Goal: Task Accomplishment & Management: Complete application form

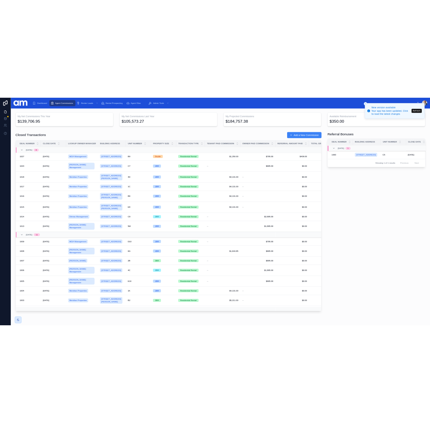
scroll to position [0, 495]
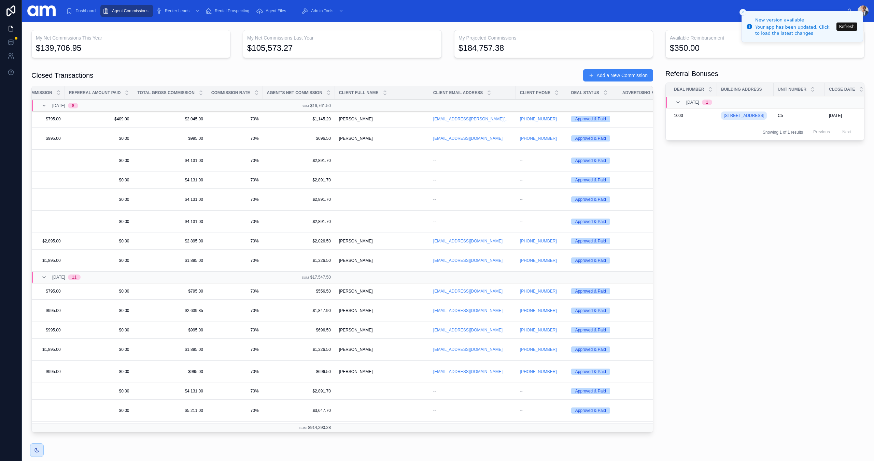
click at [458, 56] on div "My Projected Commissions $184,757.38" at bounding box center [553, 44] width 199 height 28
drag, startPoint x: 459, startPoint y: 49, endPoint x: 522, endPoint y: 54, distance: 62.6
click at [521, 54] on div "My Projected Commissions $184,757.38" at bounding box center [553, 44] width 199 height 28
click at [522, 54] on div "My Projected Commissions $184,757.38" at bounding box center [553, 44] width 199 height 28
click at [614, 79] on button "Add a New Commission" at bounding box center [618, 75] width 70 height 12
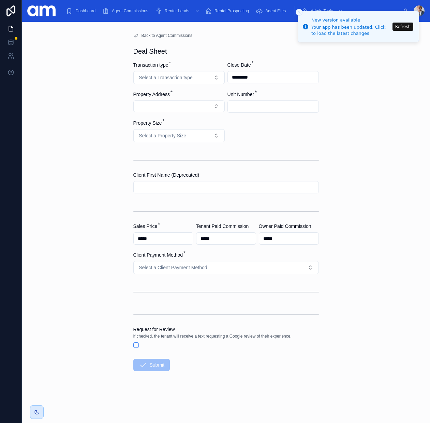
click at [180, 74] on button "Select a Transaction type" at bounding box center [178, 77] width 91 height 13
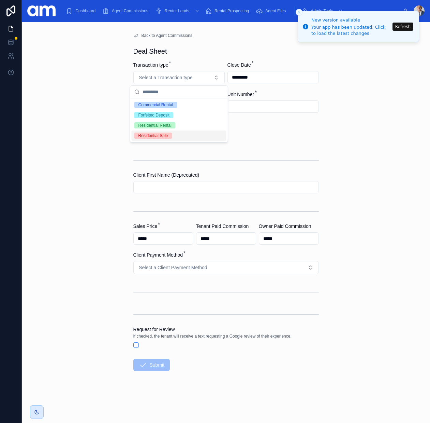
click at [170, 131] on div "Residential Sale" at bounding box center [179, 135] width 95 height 10
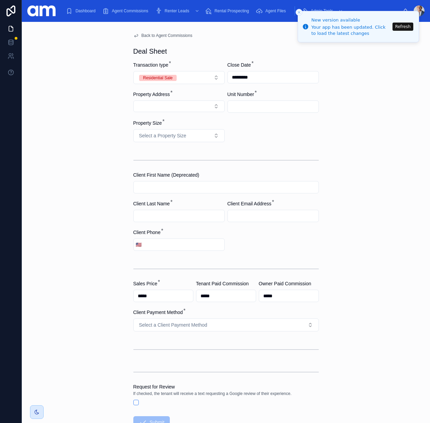
click at [186, 77] on button "Residential Sale" at bounding box center [178, 77] width 91 height 13
click at [179, 127] on div "Residential Rental" at bounding box center [179, 125] width 95 height 10
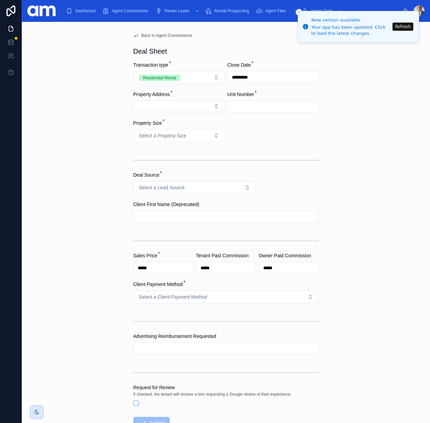
click at [191, 82] on button "Residential Rental" at bounding box center [178, 77] width 91 height 13
click at [182, 116] on div "Forfeited Deposit" at bounding box center [179, 115] width 95 height 10
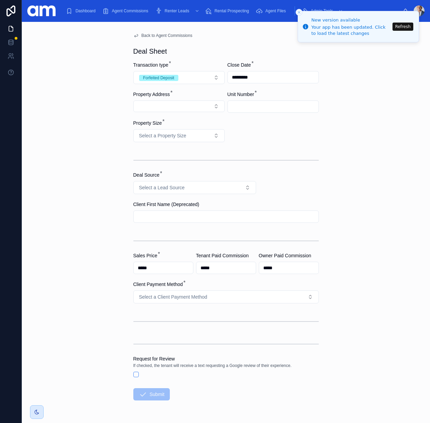
click at [204, 74] on button "Forfeited Deposit" at bounding box center [178, 77] width 91 height 13
click at [188, 106] on div "Commercial Rental" at bounding box center [179, 105] width 95 height 10
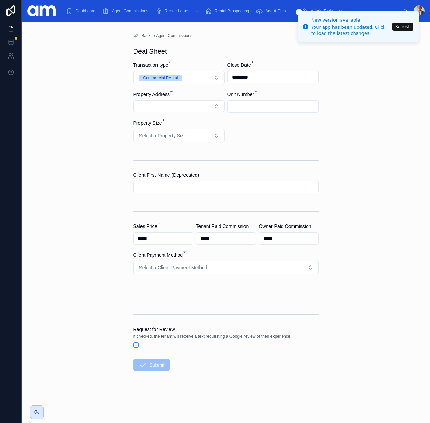
click at [206, 78] on button "Commercial Rental" at bounding box center [178, 77] width 91 height 13
click at [177, 122] on div "Residential Rental" at bounding box center [179, 125] width 95 height 10
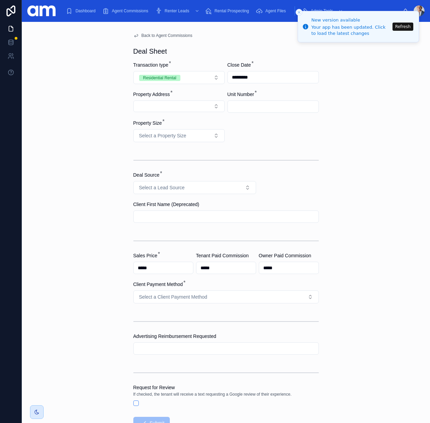
click at [182, 106] on button "Select Button" at bounding box center [178, 106] width 91 height 12
click at [226, 187] on button "Select a Lead Source" at bounding box center [194, 187] width 123 height 13
click at [193, 215] on div "Advertised Unit" at bounding box center [194, 215] width 95 height 10
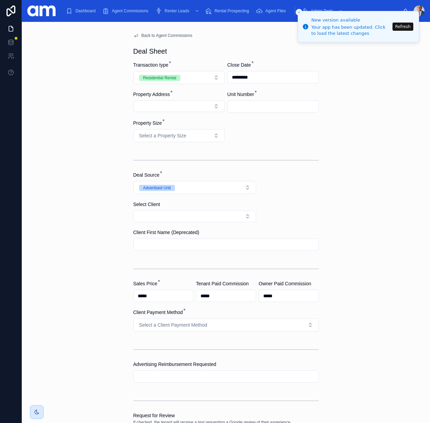
click at [187, 217] on button "Select Button" at bounding box center [194, 216] width 123 height 12
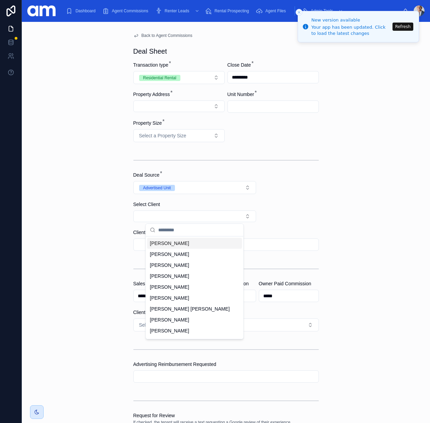
click at [288, 209] on form "Transaction type * Residential Rental Close Date * ********* Property Address *…" at bounding box center [226, 280] width 186 height 439
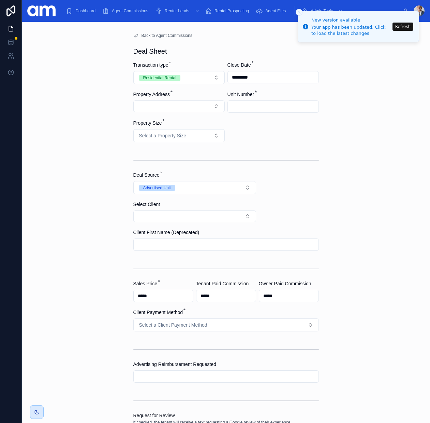
click at [205, 188] on button "Advertised Unit" at bounding box center [194, 187] width 123 height 13
click at [304, 194] on form "Transaction type * Residential Rental Close Date * ********* Property Address *…" at bounding box center [226, 280] width 186 height 439
click at [191, 75] on button "Residential Rental" at bounding box center [178, 77] width 91 height 13
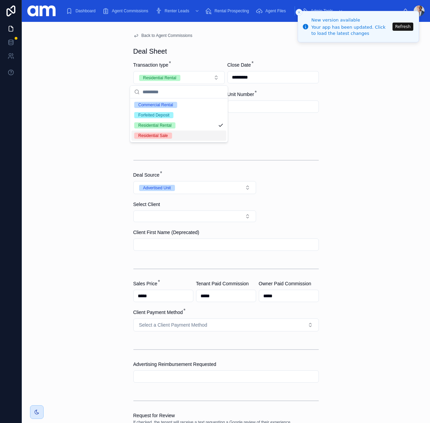
click at [173, 133] on div "Residential Sale" at bounding box center [179, 135] width 95 height 10
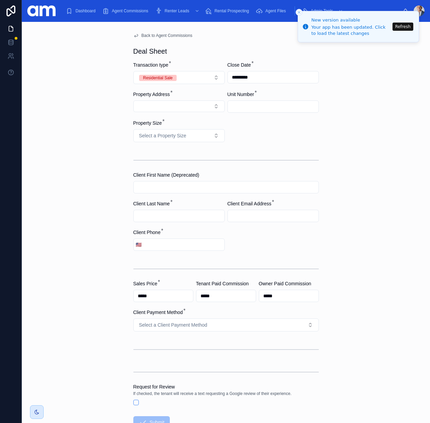
click at [199, 78] on button "Residential Sale" at bounding box center [178, 77] width 91 height 13
click at [287, 152] on div at bounding box center [226, 160] width 186 height 17
click at [207, 74] on button "Residential Sale" at bounding box center [178, 77] width 91 height 13
click at [179, 124] on div "Residential Rental" at bounding box center [179, 125] width 95 height 10
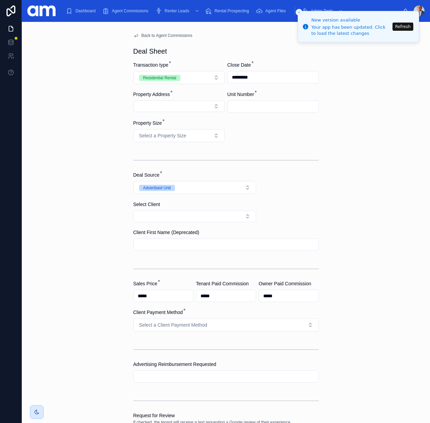
click at [206, 79] on button "Residential Rental" at bounding box center [178, 77] width 91 height 13
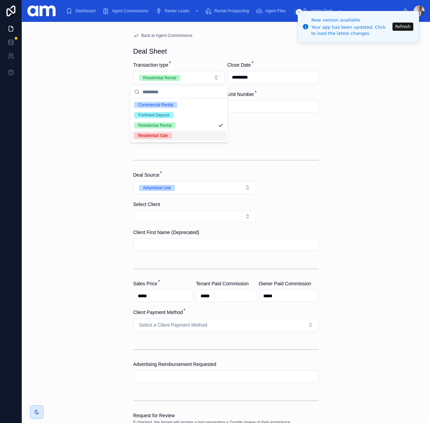
click at [176, 134] on div "Residential Sale" at bounding box center [179, 135] width 95 height 10
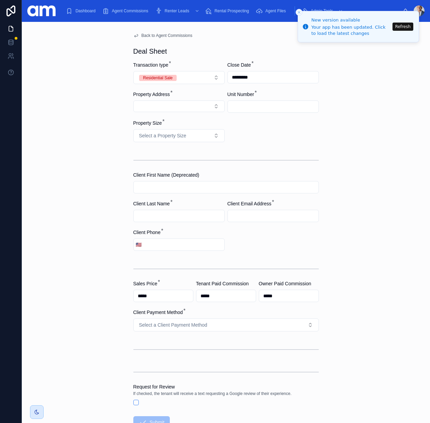
click at [255, 134] on form "Transaction type * Residential Sale Close Date * ********* Property Address * U…" at bounding box center [226, 266] width 186 height 410
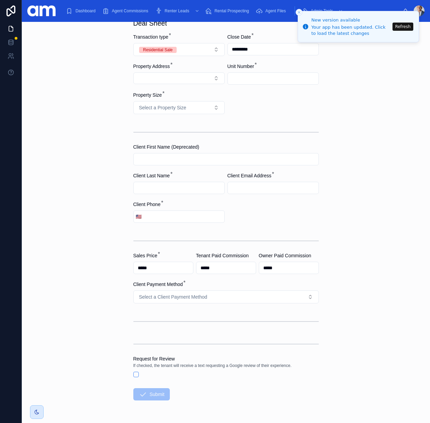
scroll to position [49, 0]
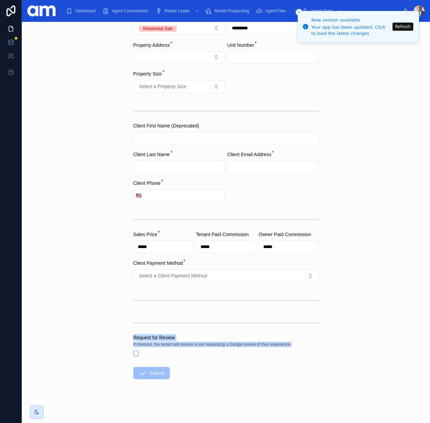
drag, startPoint x: 133, startPoint y: 338, endPoint x: 298, endPoint y: 352, distance: 165.1
click at [298, 352] on div "Request for Review If checked, the tenant will receive a text requesting a Goog…" at bounding box center [226, 345] width 186 height 22
click at [298, 352] on div at bounding box center [226, 352] width 186 height 5
drag, startPoint x: 134, startPoint y: 343, endPoint x: 294, endPoint y: 345, distance: 160.1
click at [294, 344] on div "If checked, the tenant will receive a text requesting a Google review of their …" at bounding box center [226, 344] width 186 height 7
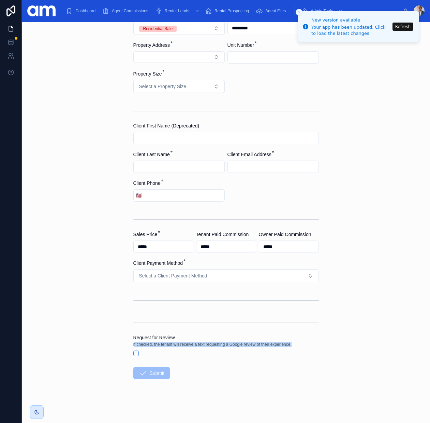
copy span "f checked, the tenant will receive a text requesting a Google review of their e…"
